Goal: Information Seeking & Learning: Find specific page/section

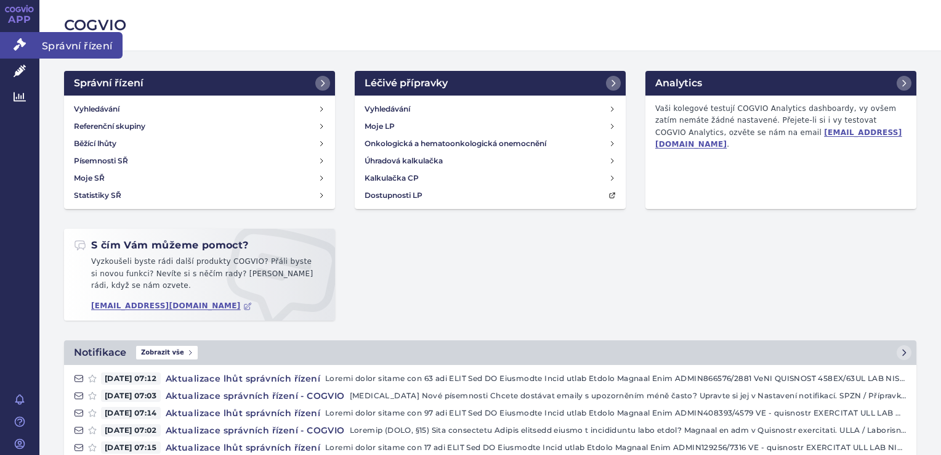
click at [15, 54] on link "Správní řízení" at bounding box center [19, 45] width 39 height 26
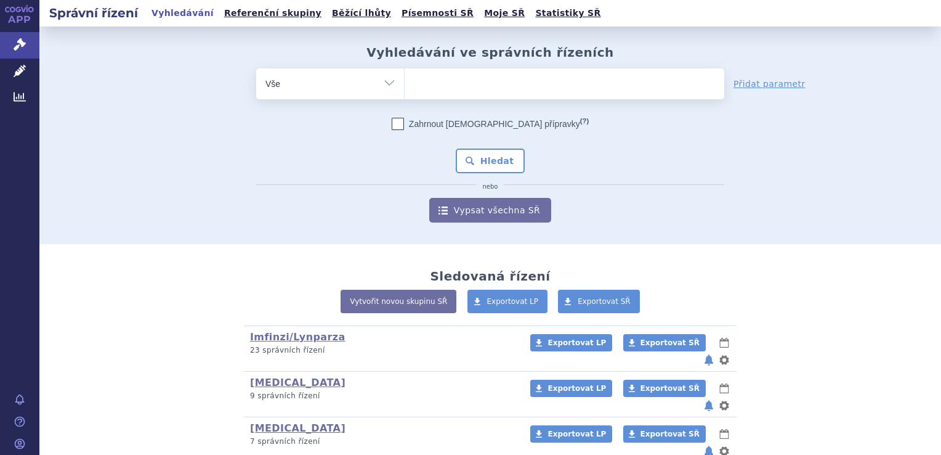
click at [418, 90] on ul at bounding box center [565, 81] width 320 height 26
click at [405, 90] on select at bounding box center [404, 83] width 1 height 31
type input "wi"
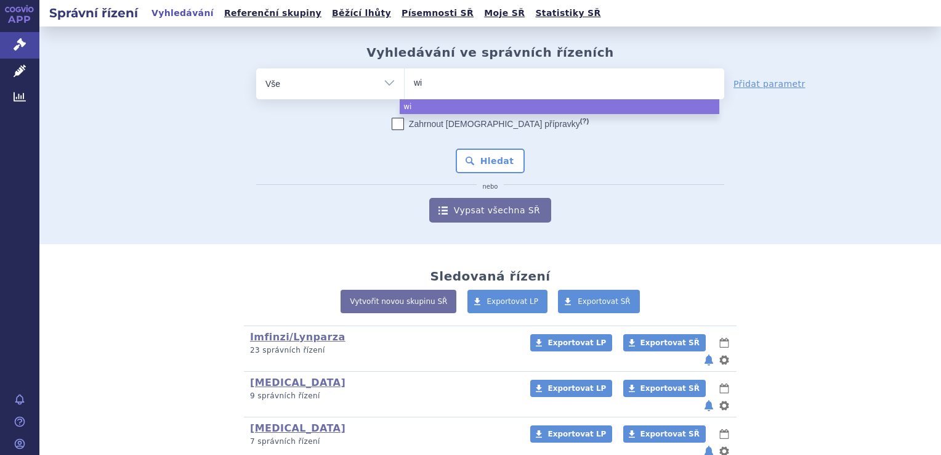
type input "win"
type input "winre"
type input "winrevai"
type input "winrevair"
select select "winrevair"
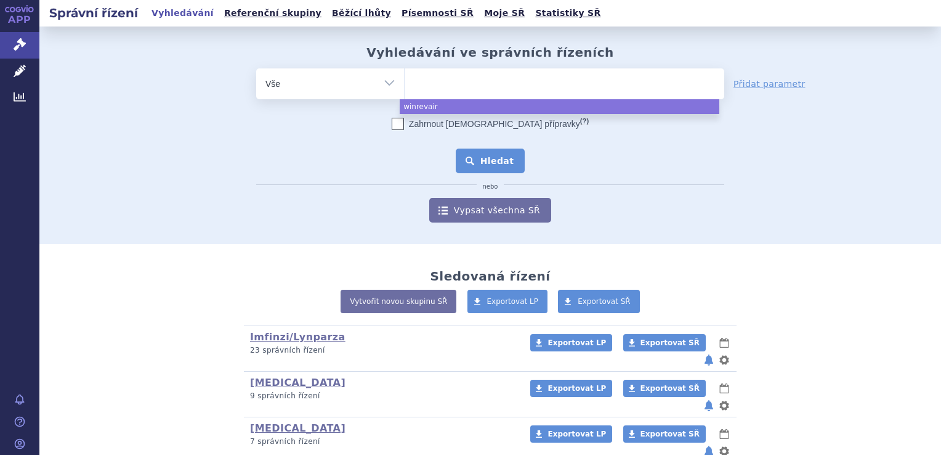
click at [476, 173] on button "Hledat" at bounding box center [491, 160] width 70 height 25
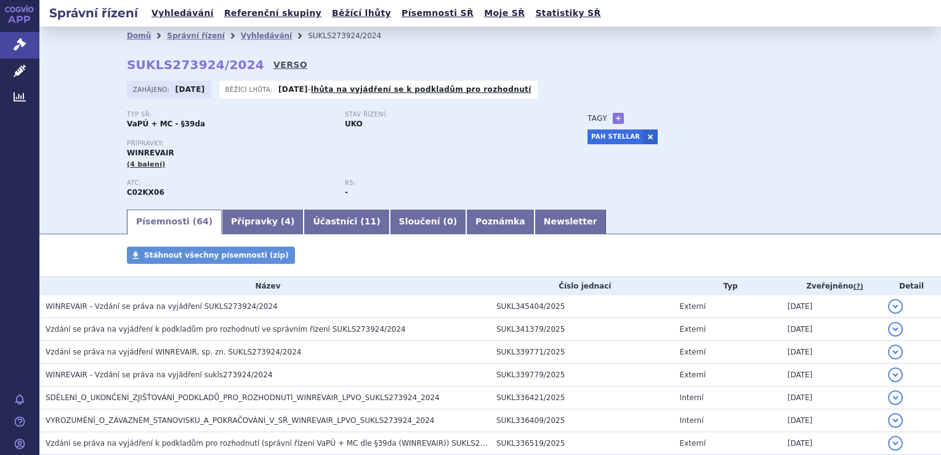
click at [274, 67] on link "VERSO" at bounding box center [291, 65] width 34 height 12
